Goal: Information Seeking & Learning: Find specific fact

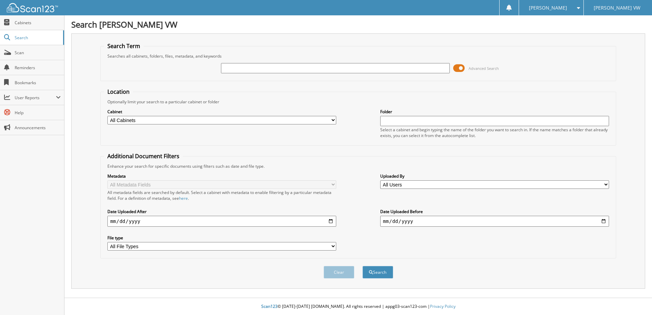
click at [330, 119] on select "All Cabinets CAR DEALS DEAD DEALS Needs Filing" at bounding box center [221, 120] width 229 height 9
select select "14613"
click at [107, 116] on select "All Cabinets CAR DEALS DEAD DEALS Needs Filing" at bounding box center [221, 120] width 229 height 9
click at [390, 120] on input "text" at bounding box center [494, 121] width 229 height 10
type input "V"
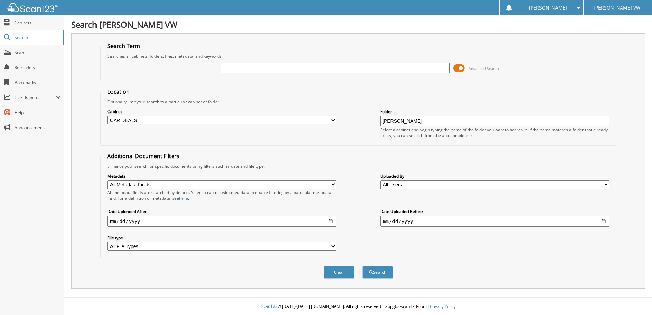
type input "CANTU"
click at [288, 66] on input "text" at bounding box center [335, 68] width 229 height 10
type input "CANTU"
click at [363, 266] on button "Search" at bounding box center [378, 272] width 31 height 13
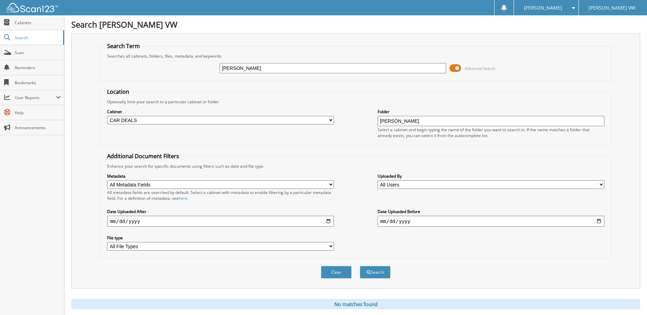
drag, startPoint x: 407, startPoint y: 123, endPoint x: 345, endPoint y: 134, distance: 62.8
click at [349, 132] on div "Cabinet All Cabinets CAR DEALS DEAD DEALS Needs Filing Folder [PERSON_NAME]" at bounding box center [356, 123] width 504 height 37
drag, startPoint x: 243, startPoint y: 69, endPoint x: 205, endPoint y: 78, distance: 39.1
click at [205, 78] on fieldset "Search Term Searches all cabinets, folders, files, metadata, and keywords CANTU…" at bounding box center [355, 61] width 511 height 39
type input "VP3995"
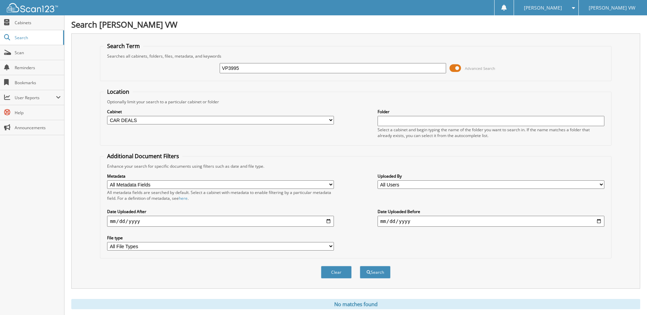
click at [360, 266] on button "Search" at bounding box center [375, 272] width 31 height 13
click at [380, 274] on button "Search" at bounding box center [375, 272] width 31 height 13
click at [14, 54] on link "Scan" at bounding box center [32, 52] width 64 height 15
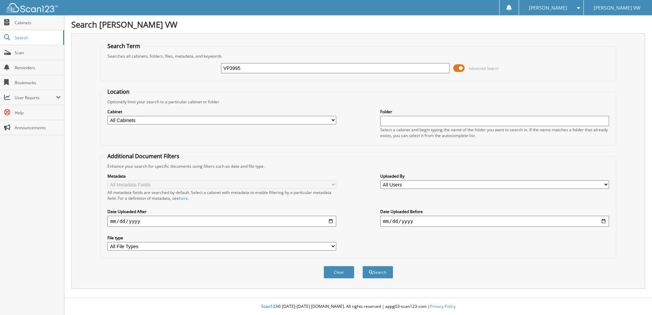
type input "VP3995"
click at [363, 266] on button "Search" at bounding box center [378, 272] width 31 height 13
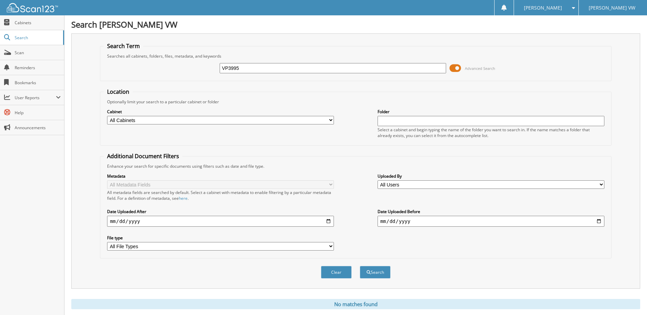
click at [175, 122] on select "All Cabinets CAR DEALS DEAD DEALS Needs Filing" at bounding box center [220, 120] width 227 height 9
select select "14613"
click at [107, 116] on select "All Cabinets CAR DEALS DEAD DEALS Needs Filing" at bounding box center [220, 120] width 227 height 9
click at [394, 122] on input "text" at bounding box center [491, 121] width 227 height 10
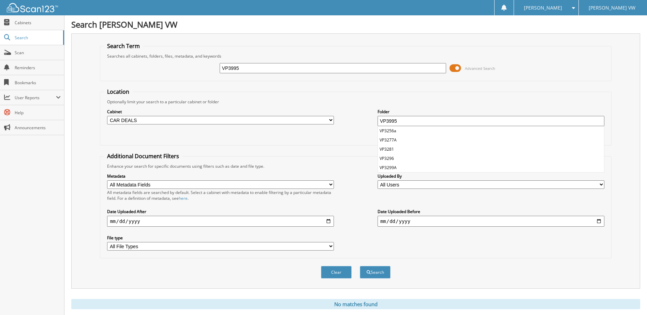
type input "VP3995"
click at [360, 266] on button "Search" at bounding box center [375, 272] width 31 height 13
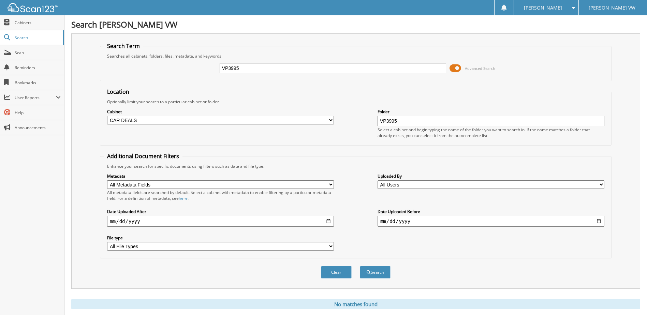
drag, startPoint x: 409, startPoint y: 120, endPoint x: 357, endPoint y: 125, distance: 52.8
click at [357, 125] on div "Cabinet All Cabinets CAR DEALS DEAD DEALS Needs Filing Folder VP3995" at bounding box center [356, 123] width 504 height 37
drag, startPoint x: 258, startPoint y: 67, endPoint x: 194, endPoint y: 72, distance: 63.7
click at [194, 72] on div "VP3995 Advanced Search" at bounding box center [356, 68] width 504 height 18
click at [423, 185] on select "All Users Derrick Moberly Alexandra Plainte Alyssa Neumann amanda meyer Angella…" at bounding box center [491, 184] width 227 height 9
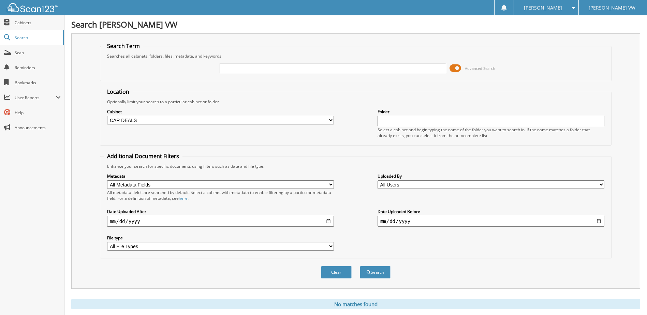
select select "40373"
click at [378, 180] on select "All Users Derrick Moberly Alexandra Plainte Alyssa Neumann amanda meyer Angella…" at bounding box center [491, 184] width 227 height 9
click at [161, 247] on select "All File Types PDF TIF TIFF" at bounding box center [220, 246] width 227 height 9
click at [597, 222] on input "date" at bounding box center [491, 221] width 227 height 11
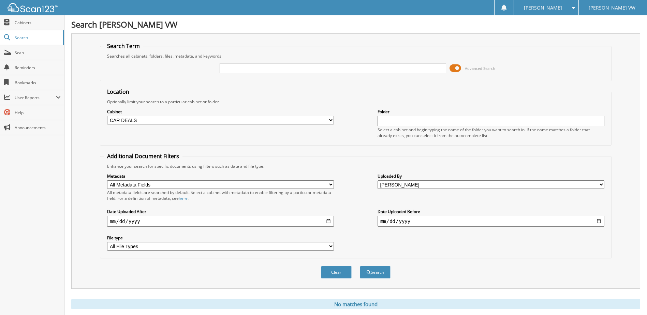
type input "[DATE]"
click at [142, 223] on input "date" at bounding box center [220, 221] width 227 height 11
click at [328, 222] on input "date" at bounding box center [220, 221] width 227 height 11
type input "[DATE]"
click at [378, 273] on button "Search" at bounding box center [375, 272] width 31 height 13
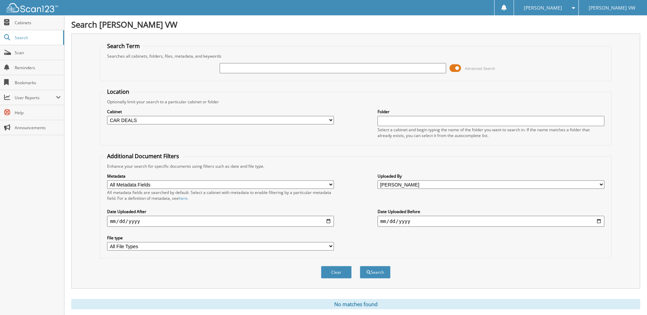
click at [391, 124] on input "text" at bounding box center [491, 121] width 227 height 10
type input "CANTU"
click at [373, 273] on button "Search" at bounding box center [375, 272] width 31 height 13
drag, startPoint x: 397, startPoint y: 122, endPoint x: 368, endPoint y: 129, distance: 29.5
click at [368, 128] on div "Cabinet All Cabinets CAR DEALS DEAD DEALS Needs Filing Folder CANTU" at bounding box center [356, 123] width 504 height 37
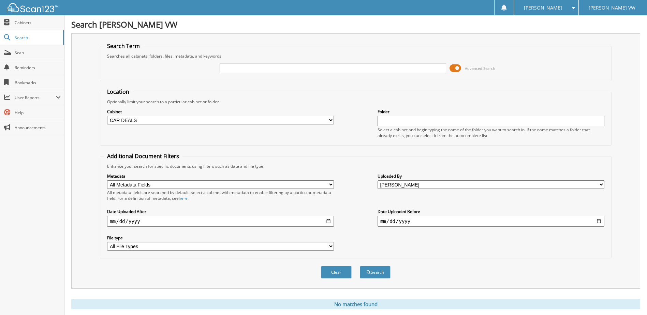
click at [232, 69] on input "text" at bounding box center [333, 68] width 227 height 10
type input "VP3995"
click at [375, 276] on button "Search" at bounding box center [375, 272] width 31 height 13
drag, startPoint x: 249, startPoint y: 70, endPoint x: 187, endPoint y: 76, distance: 62.0
click at [187, 76] on div "VP3995 Advanced Search" at bounding box center [356, 68] width 504 height 18
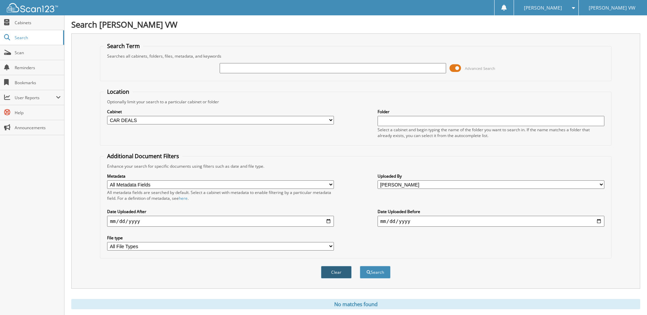
click at [339, 272] on button "Clear" at bounding box center [336, 272] width 31 height 13
select select
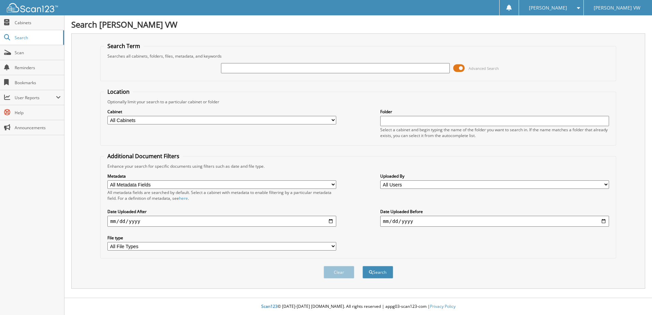
click at [573, 7] on div "[PERSON_NAME]" at bounding box center [552, 7] width 58 height 15
click at [564, 32] on link "Logout" at bounding box center [551, 33] width 64 height 12
click at [20, 52] on span "Scan" at bounding box center [38, 53] width 46 height 6
type input "VP3995"
click at [363, 266] on button "Search" at bounding box center [378, 272] width 31 height 13
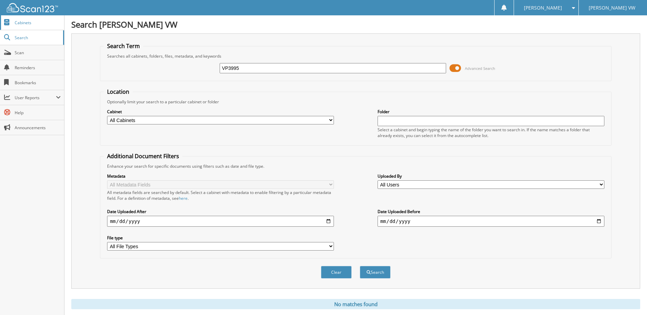
click at [18, 23] on span "Cabinets" at bounding box center [38, 23] width 46 height 6
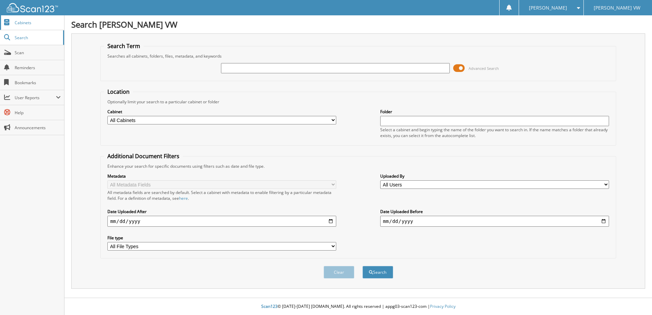
click at [28, 20] on span "Cabinets" at bounding box center [38, 23] width 46 height 6
